Goal: Check status: Check status

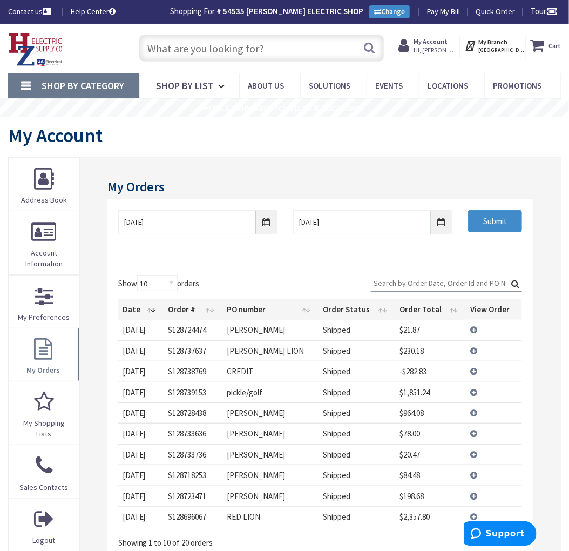
click at [472, 393] on td "View Details" at bounding box center [494, 392] width 56 height 21
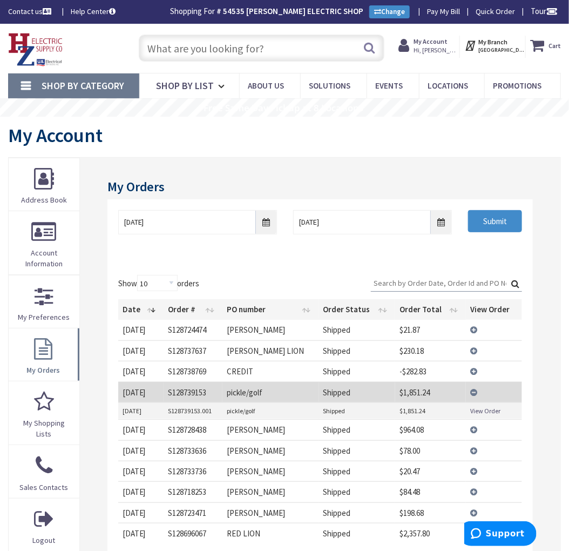
click at [484, 411] on link "View Order" at bounding box center [485, 410] width 30 height 9
click at [477, 391] on td "View Details" at bounding box center [494, 392] width 56 height 21
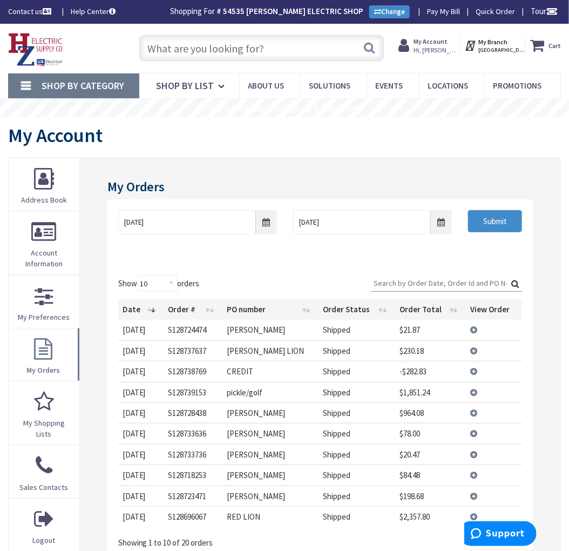
click at [476, 371] on td "View Details" at bounding box center [494, 371] width 56 height 21
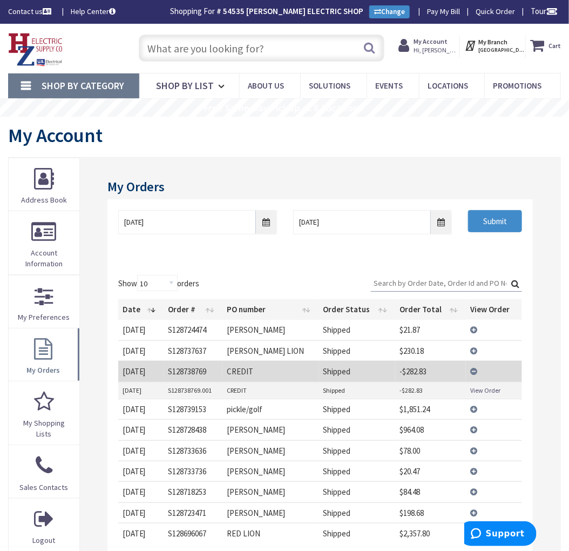
click at [486, 390] on link "View Order" at bounding box center [485, 389] width 30 height 9
click at [471, 373] on td "View Details" at bounding box center [494, 371] width 56 height 21
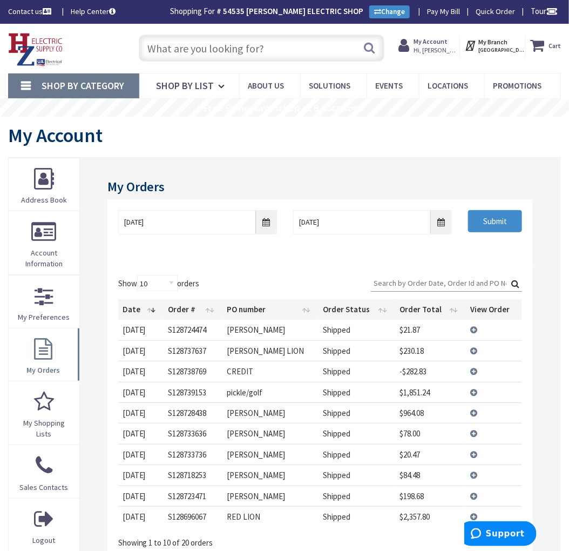
click at [473, 349] on td "View Details" at bounding box center [494, 350] width 56 height 21
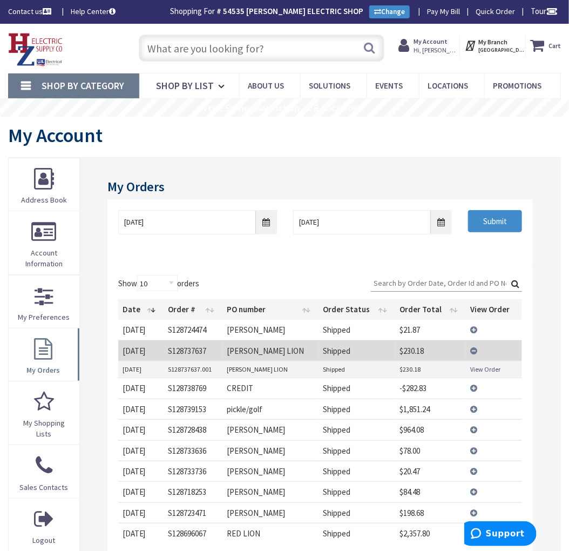
click at [478, 372] on link "View Order" at bounding box center [485, 368] width 30 height 9
click at [477, 351] on td "View Details" at bounding box center [494, 350] width 56 height 21
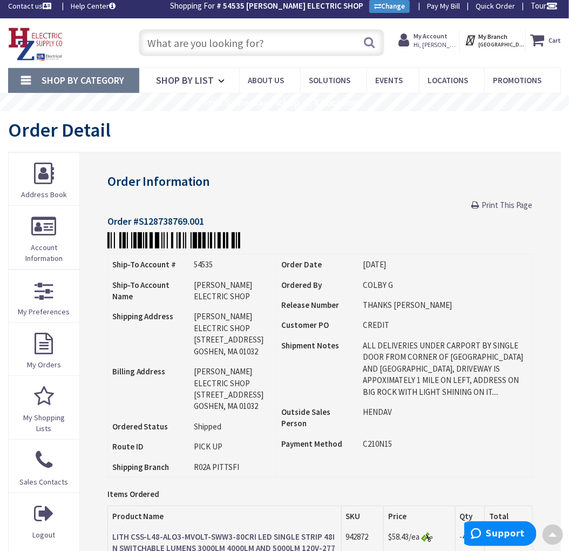
scroll to position [1, 0]
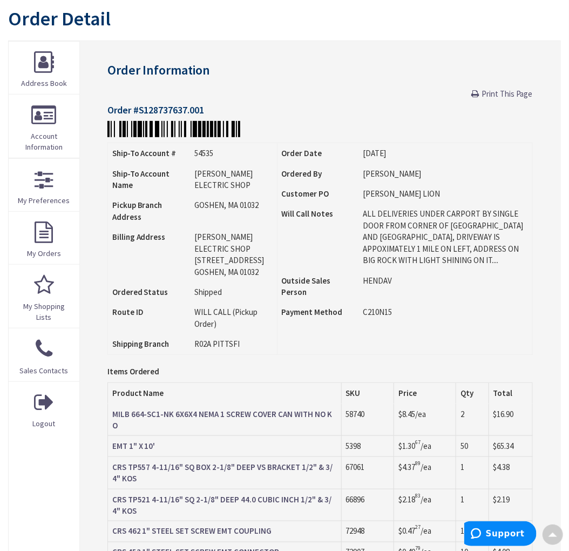
scroll to position [1, 0]
